Goal: Task Accomplishment & Management: Complete application form

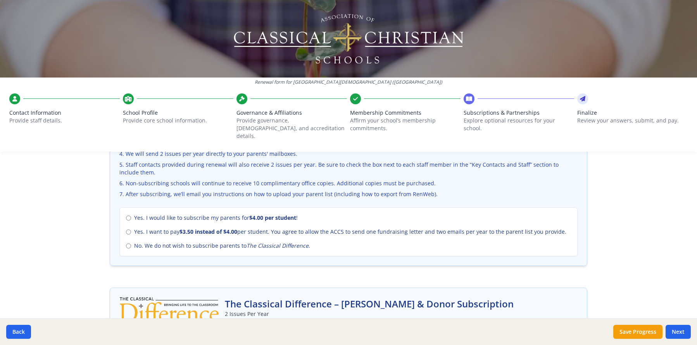
scroll to position [309, 0]
click at [126, 216] on input "Yes. I would like to subscribe my parents for $4.00 per student !" at bounding box center [128, 218] width 5 height 5
radio input "true"
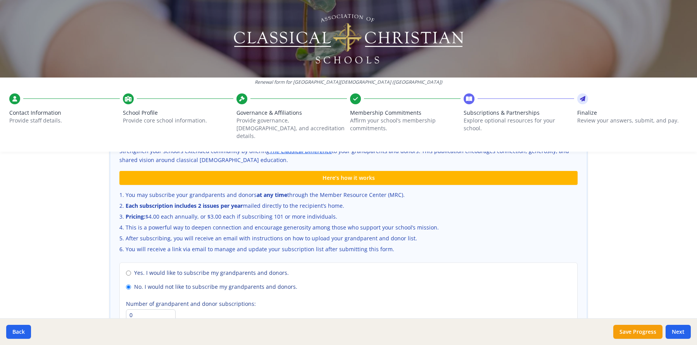
scroll to position [486, 0]
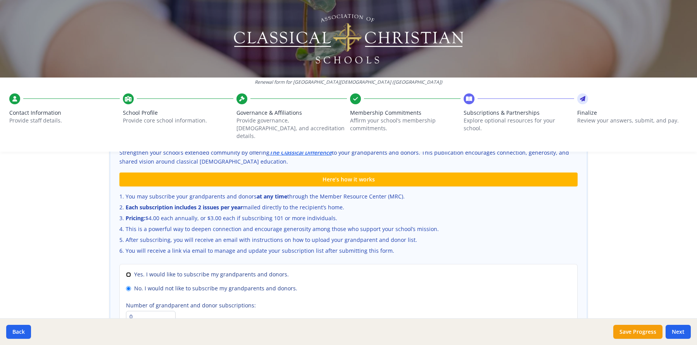
click at [126, 272] on input "Yes. I would like to subscribe my grandparents and donors." at bounding box center [128, 274] width 5 height 5
radio input "true"
radio input "false"
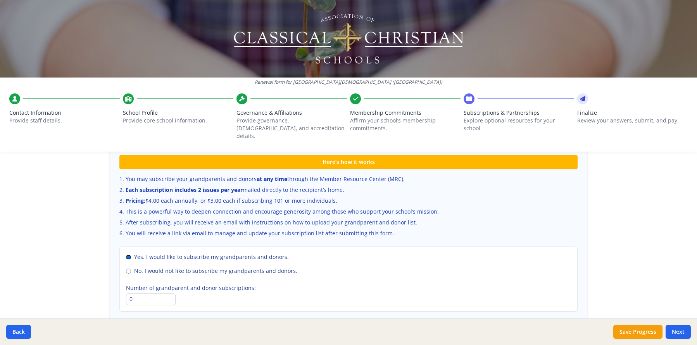
scroll to position [513, 0]
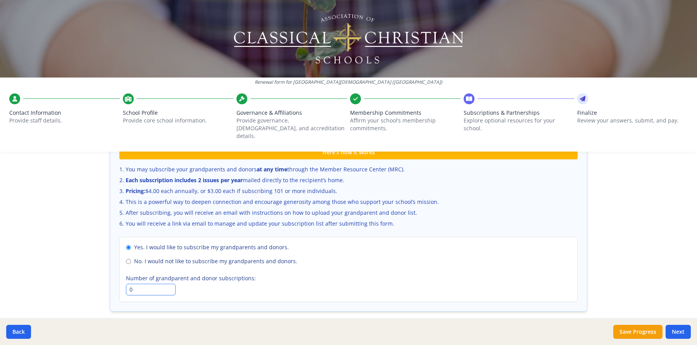
drag, startPoint x: 130, startPoint y: 282, endPoint x: 126, endPoint y: 282, distance: 4.7
click at [126, 284] on input "0" at bounding box center [151, 290] width 50 height 12
click at [169, 284] on input "1" at bounding box center [151, 290] width 50 height 12
click at [169, 284] on input "2" at bounding box center [151, 290] width 50 height 12
click at [169, 284] on input "3" at bounding box center [151, 290] width 50 height 12
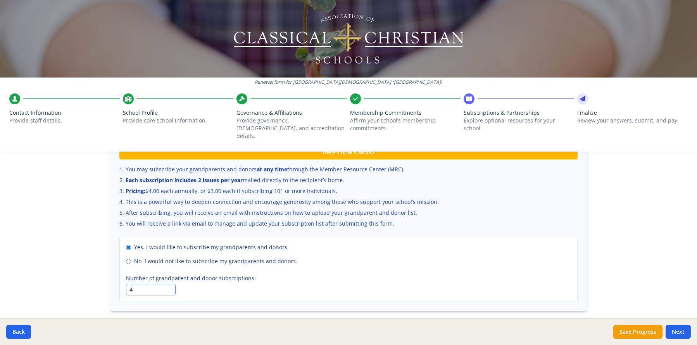
click at [169, 284] on input "4" at bounding box center [151, 290] width 50 height 12
click at [169, 284] on input "5" at bounding box center [151, 290] width 50 height 12
type input "6"
click at [169, 284] on input "6" at bounding box center [151, 290] width 50 height 12
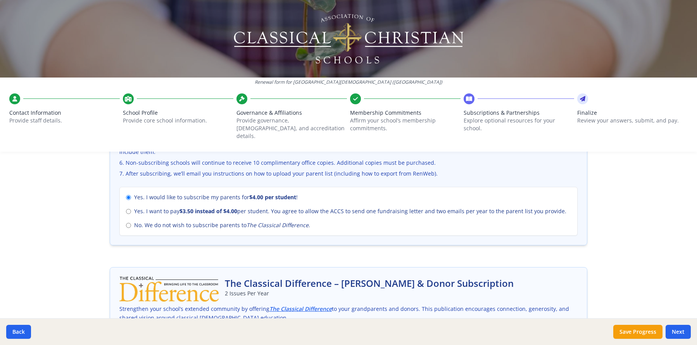
scroll to position [321, 0]
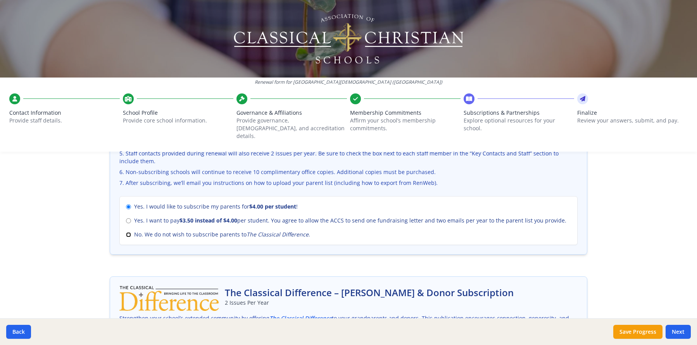
click at [126, 232] on input "No. We do not wish to subscribe parents to The Classical Difference ." at bounding box center [128, 234] width 5 height 5
radio input "true"
radio input "false"
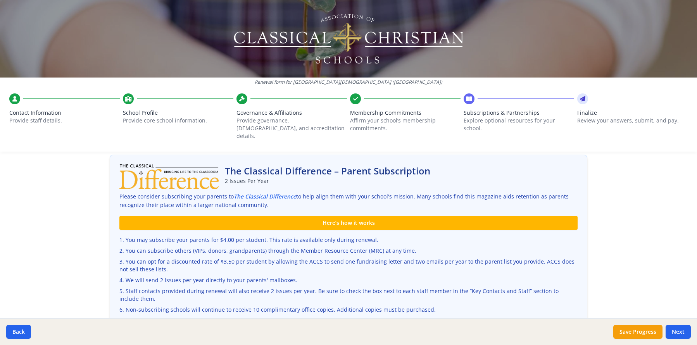
scroll to position [45, 0]
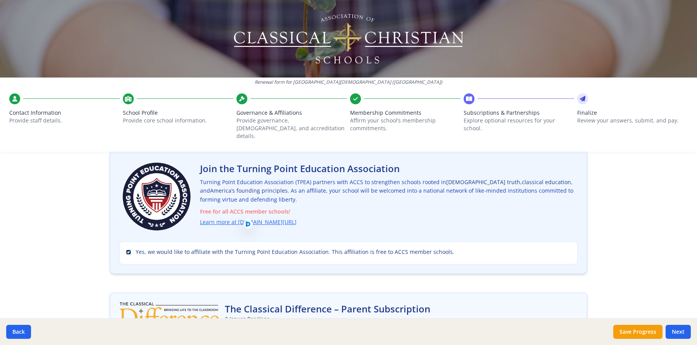
click at [127, 250] on input "Yes, we would like to affiliate with the Turning Point Education Association. T…" at bounding box center [128, 252] width 5 height 5
click at [678, 334] on button "Next" at bounding box center [677, 332] width 25 height 14
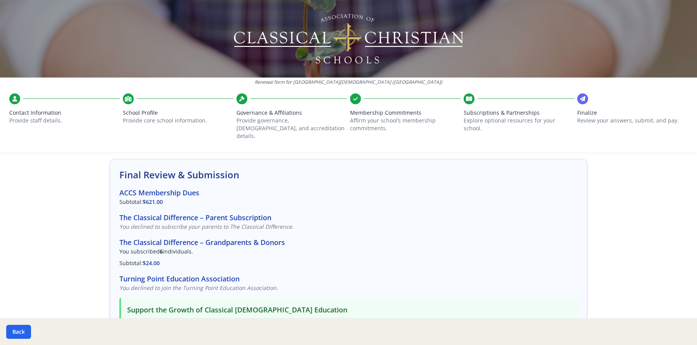
scroll to position [36, 0]
click at [506, 118] on p "Explore optional resources for your school." at bounding box center [518, 125] width 110 height 16
click at [25, 331] on button "Back" at bounding box center [18, 332] width 25 height 14
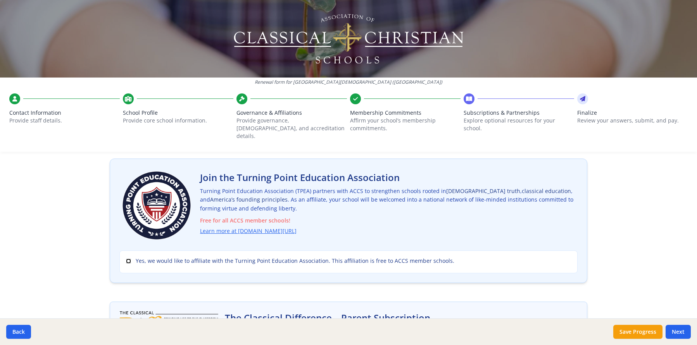
click at [126, 258] on input "Yes, we would like to affiliate with the Turning Point Education Association. T…" at bounding box center [128, 260] width 5 height 5
checkbox input "true"
click at [681, 332] on button "Next" at bounding box center [677, 332] width 25 height 14
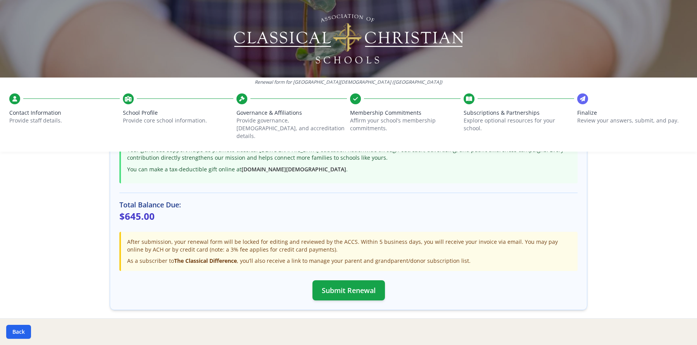
scroll to position [209, 0]
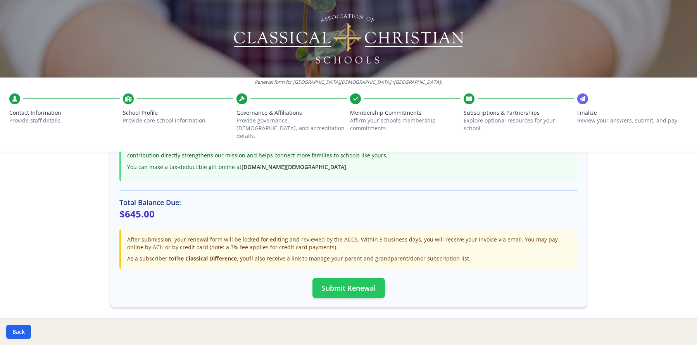
click at [360, 278] on button "Submit Renewal" at bounding box center [348, 288] width 72 height 20
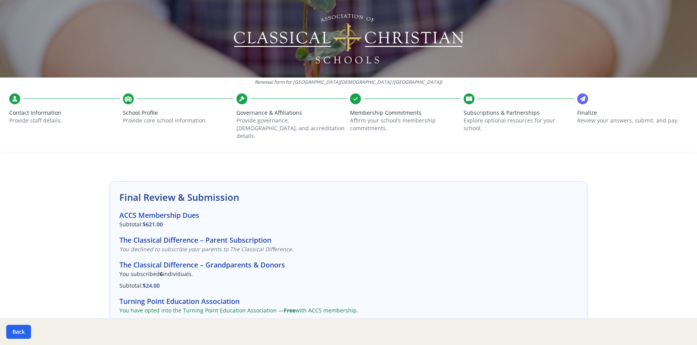
scroll to position [0, 0]
